Goal: Task Accomplishment & Management: Manage account settings

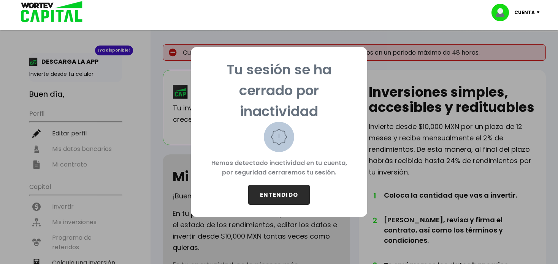
click at [278, 196] on button "ENTENDIDO" at bounding box center [279, 195] width 62 height 20
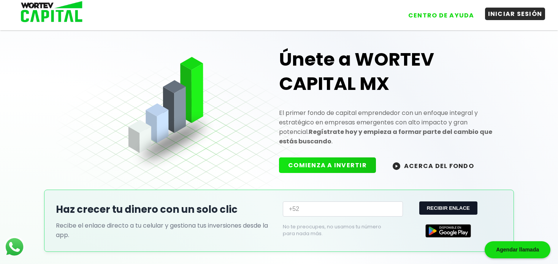
click at [510, 15] on button "INICIAR SESIÓN" at bounding box center [515, 14] width 60 height 13
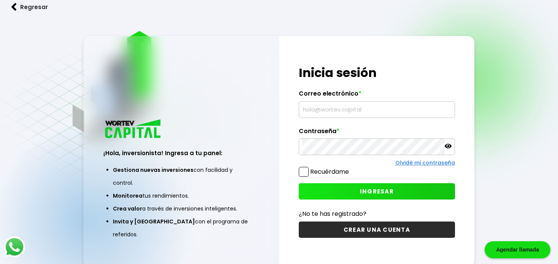
type input "[EMAIL_ADDRESS][DOMAIN_NAME]"
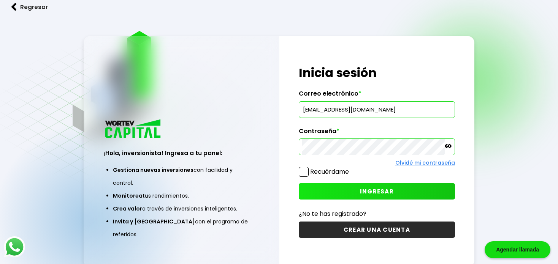
click at [355, 190] on button "INGRESAR" at bounding box center [377, 192] width 156 height 16
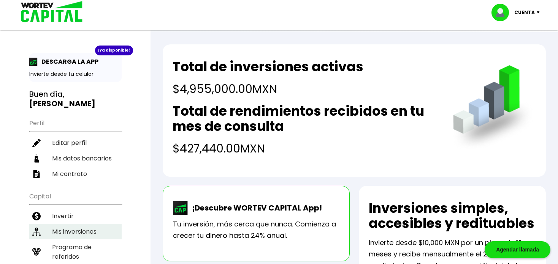
click at [87, 224] on li "Mis inversiones" at bounding box center [75, 232] width 92 height 16
